Goal: Information Seeking & Learning: Check status

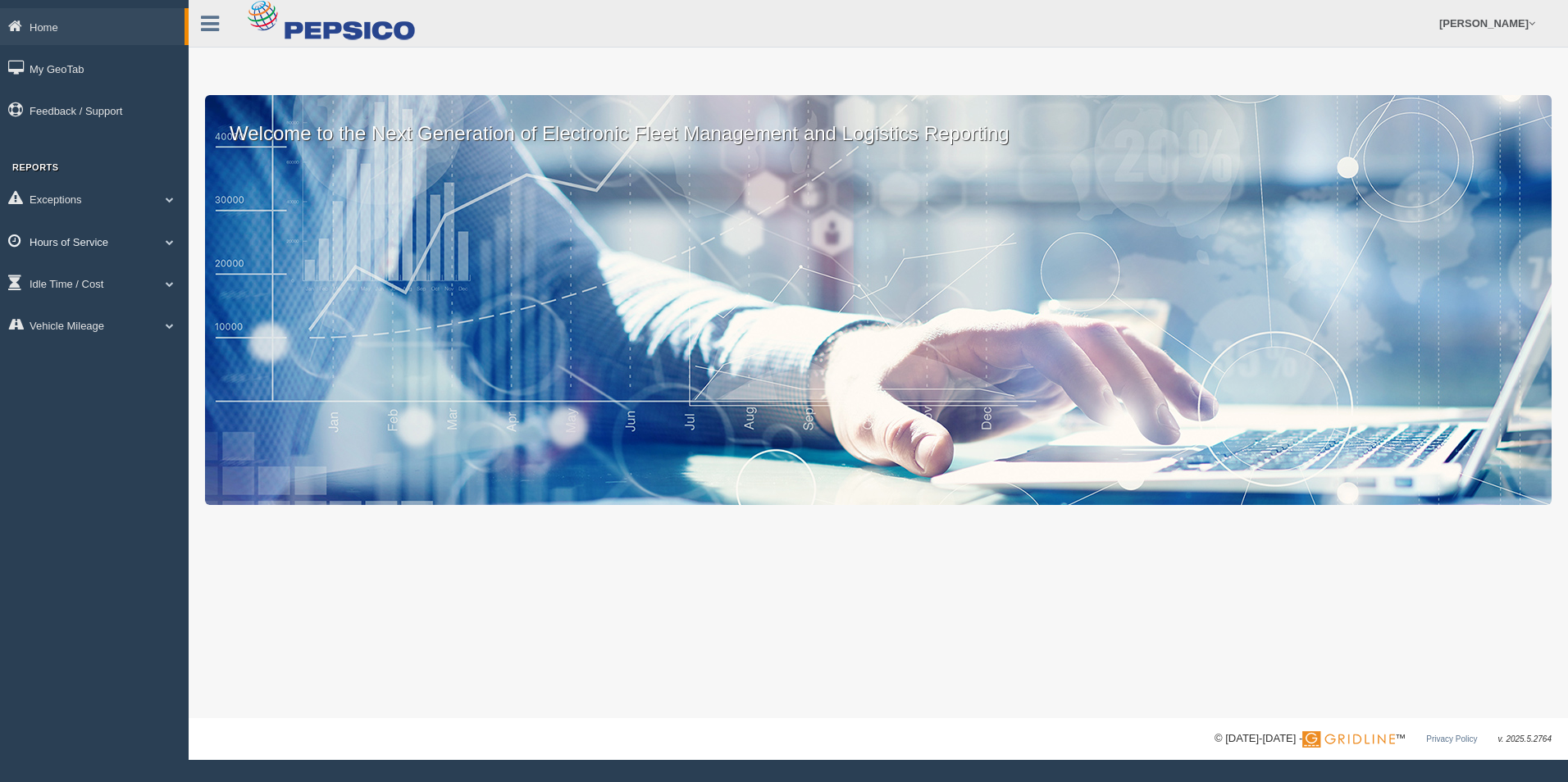
click at [66, 237] on link "Hours of Service" at bounding box center [94, 241] width 189 height 37
click at [129, 278] on link "HOS Explanation Reports" at bounding box center [107, 279] width 155 height 30
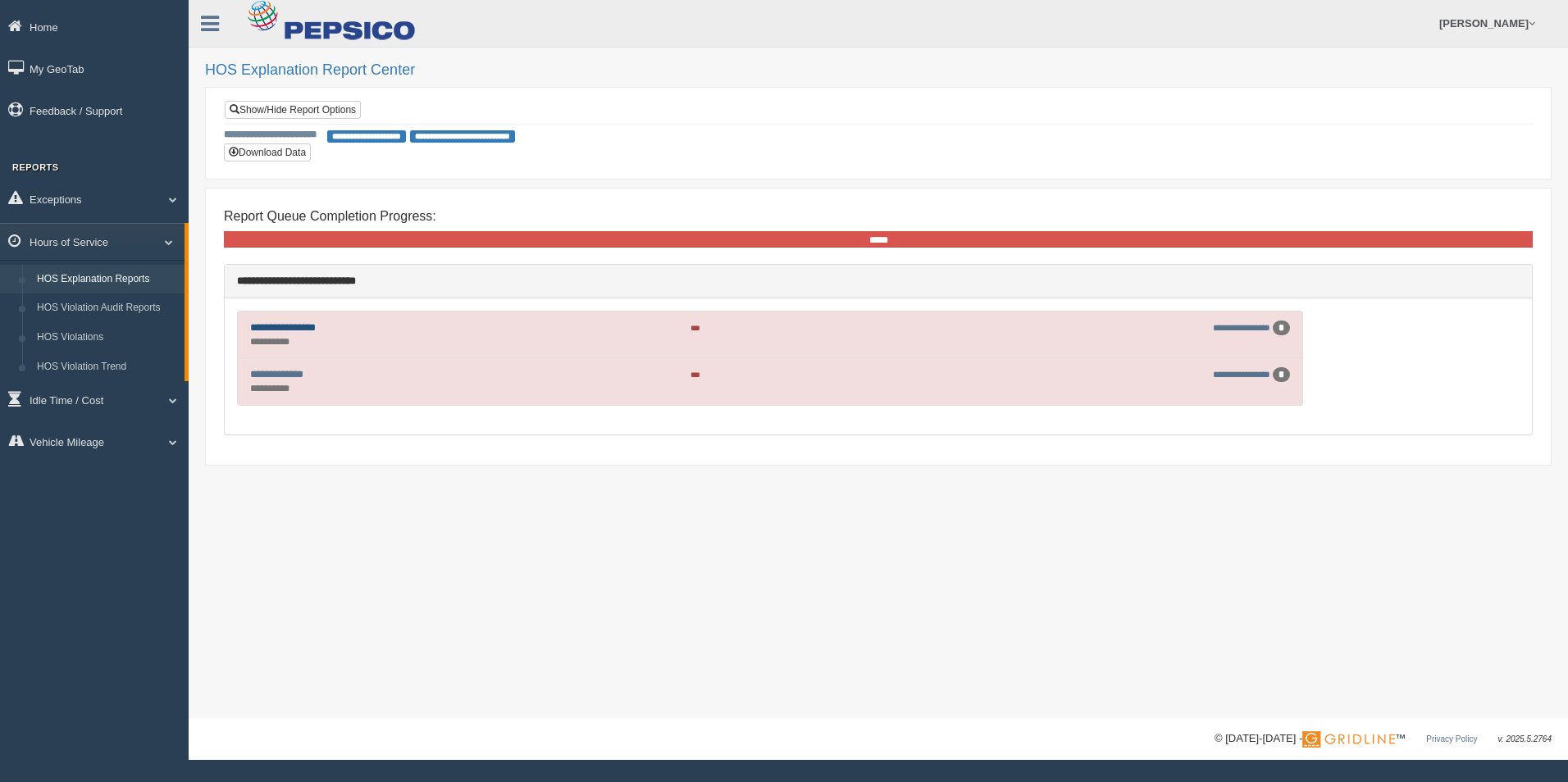
click at [316, 328] on link "**********" at bounding box center [283, 327] width 65 height 10
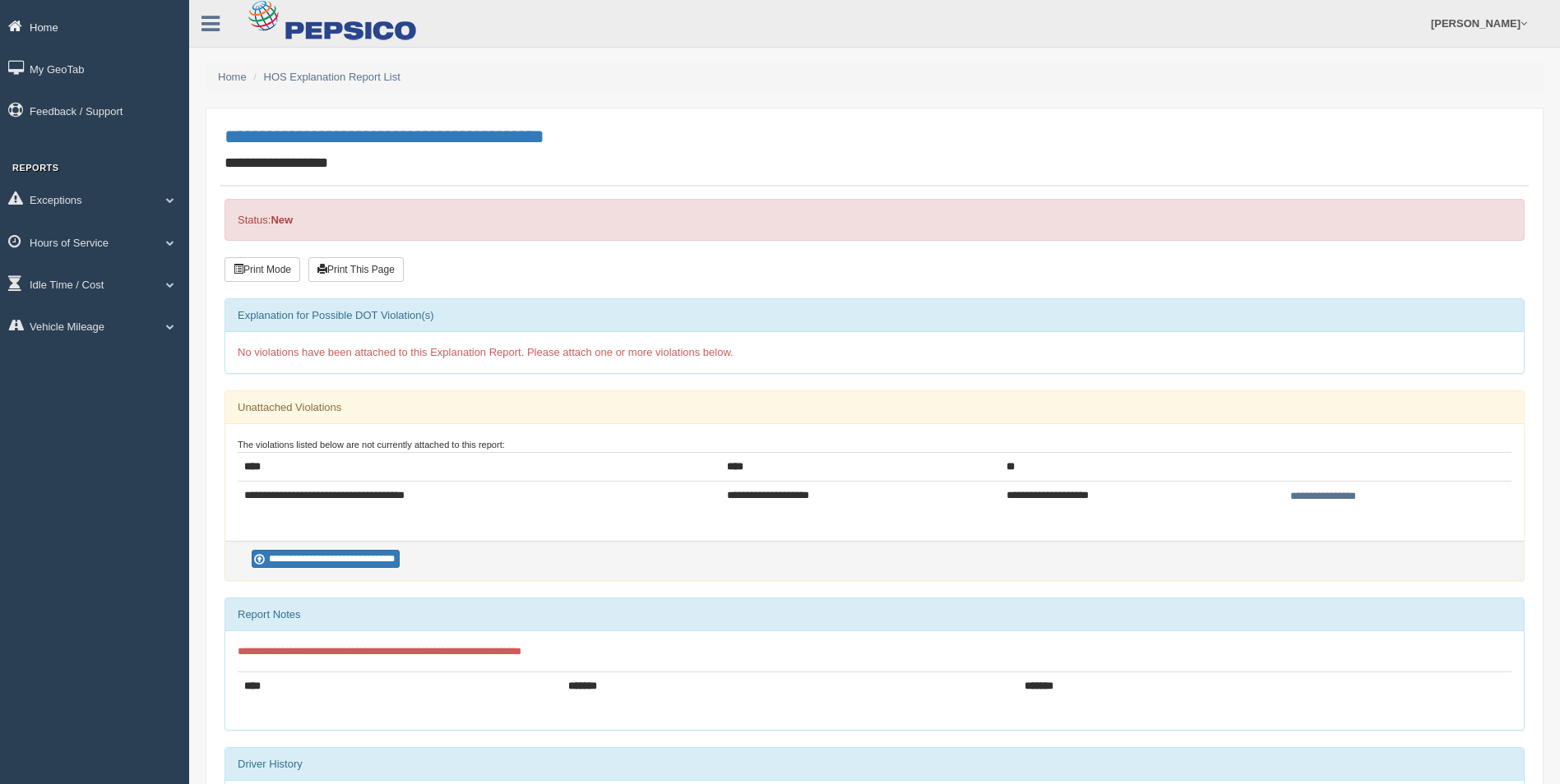
click at [44, 24] on link "Home" at bounding box center [94, 26] width 189 height 37
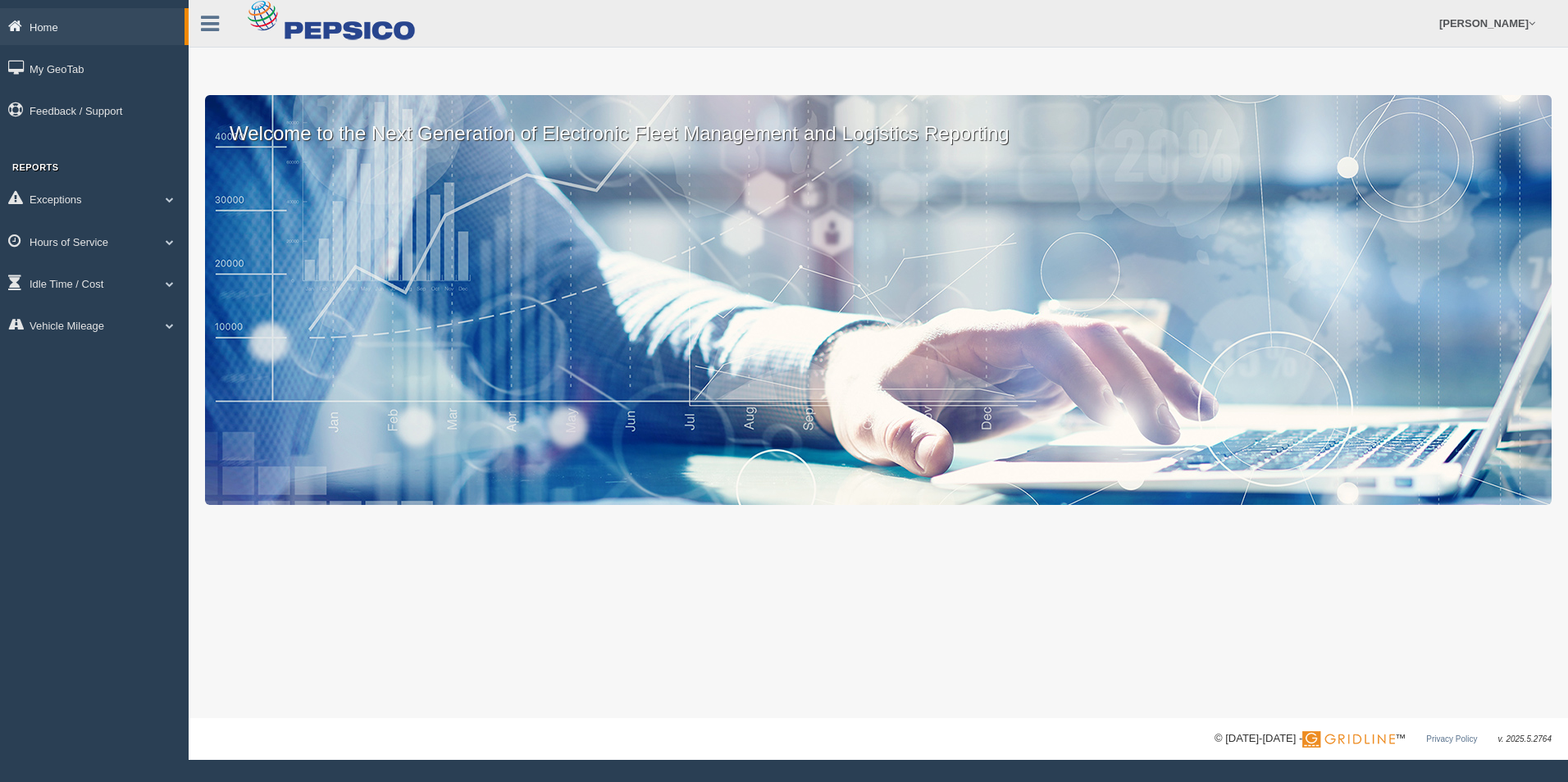
drag, startPoint x: 0, startPoint y: 0, endPoint x: 44, endPoint y: 24, distance: 50.1
click at [44, 24] on link "Home" at bounding box center [92, 26] width 184 height 37
click at [69, 69] on link "My GeoTab" at bounding box center [94, 69] width 189 height 37
click at [71, 205] on link "Exceptions" at bounding box center [94, 198] width 189 height 37
click at [86, 364] on link "Hours of Service" at bounding box center [94, 358] width 189 height 37
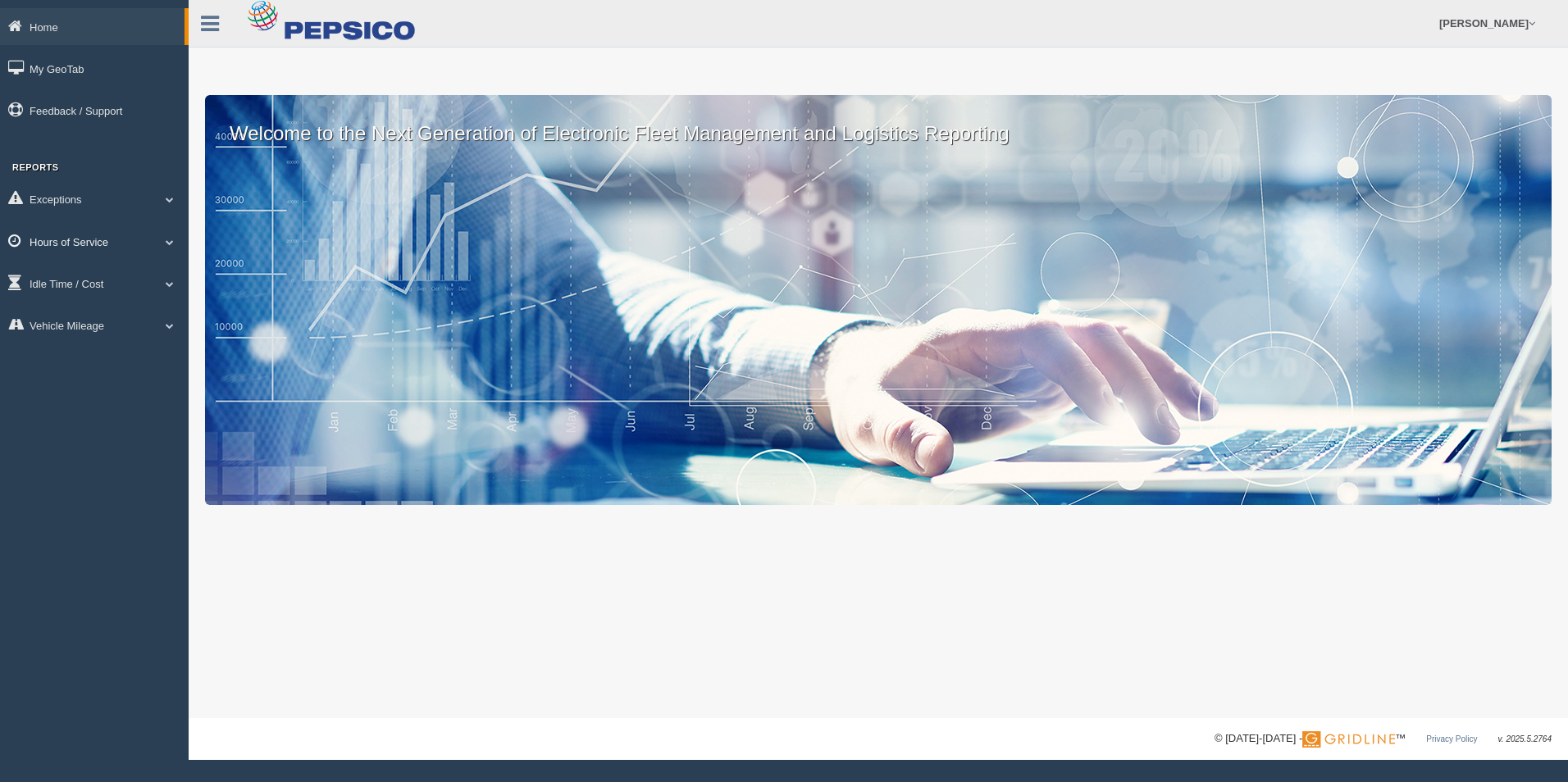
click at [93, 231] on link "Hours of Service" at bounding box center [94, 241] width 189 height 37
click at [118, 277] on link "HOS Explanation Reports" at bounding box center [107, 279] width 155 height 30
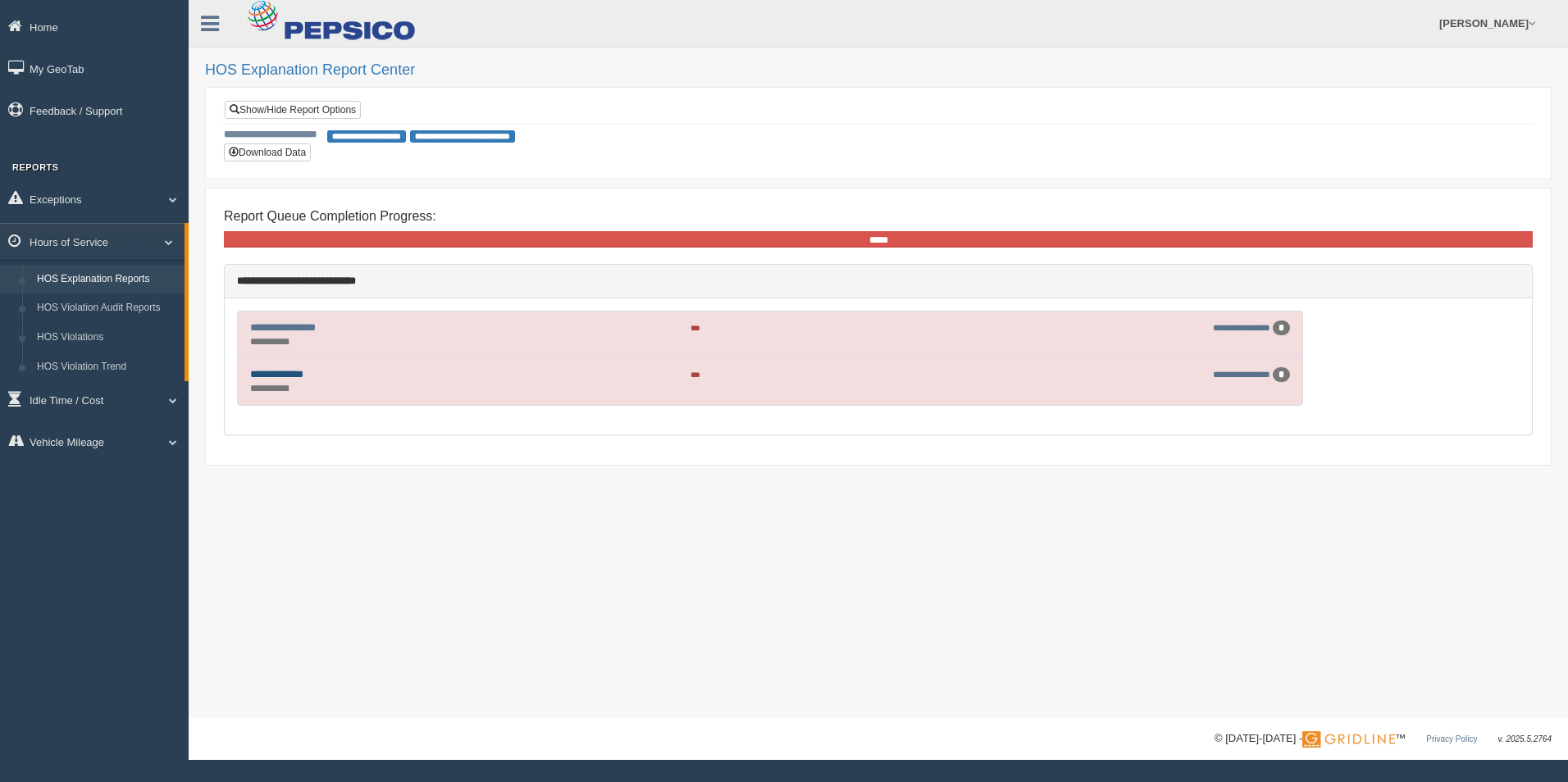
click at [292, 375] on link "**********" at bounding box center [277, 374] width 53 height 10
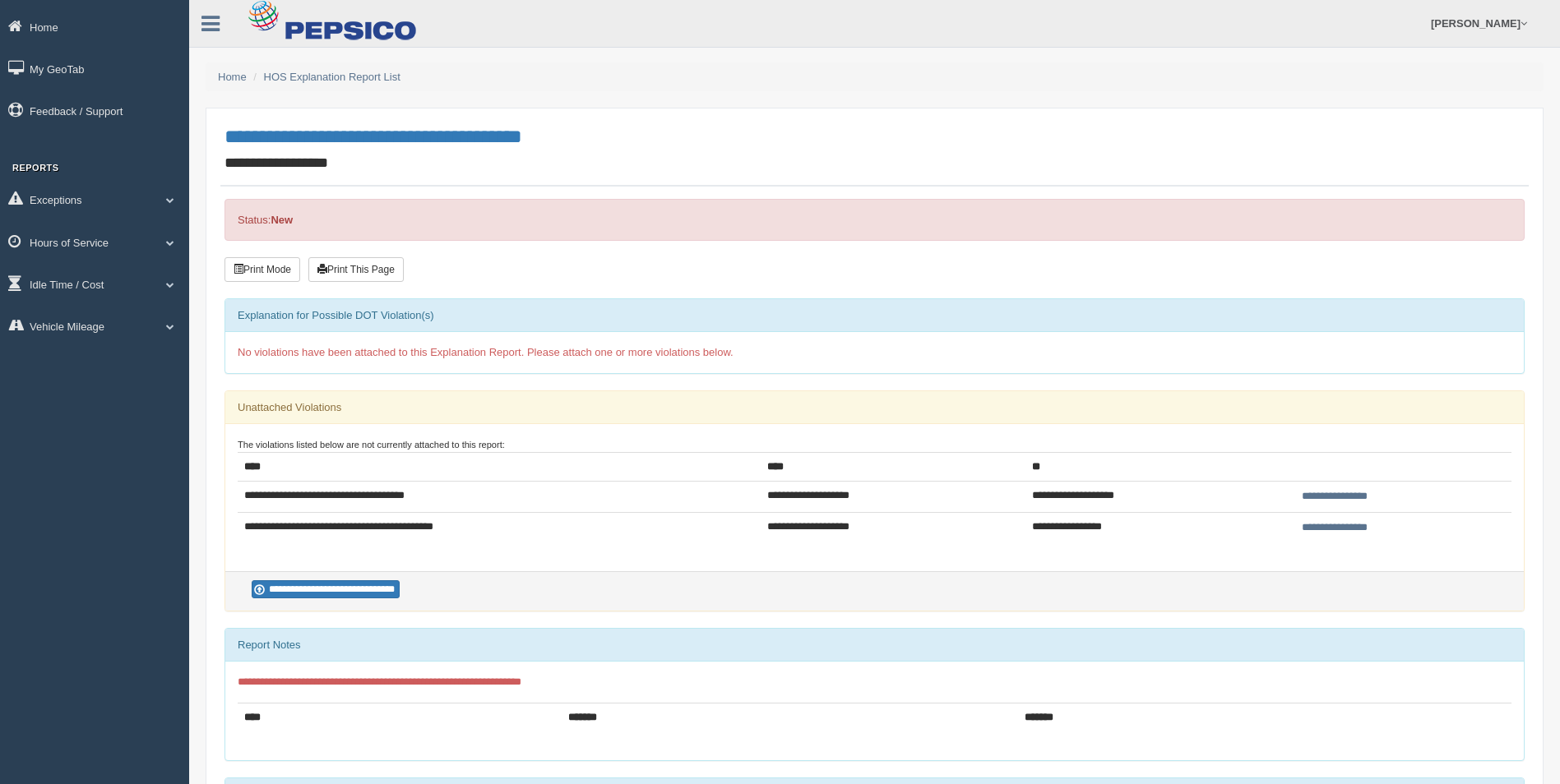
scroll to position [82, 0]
